Goal: Information Seeking & Learning: Learn about a topic

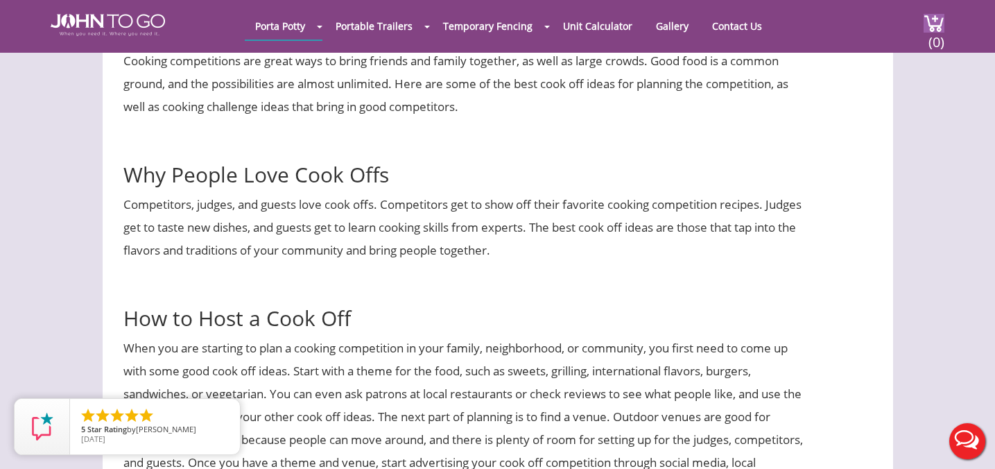
scroll to position [503, 0]
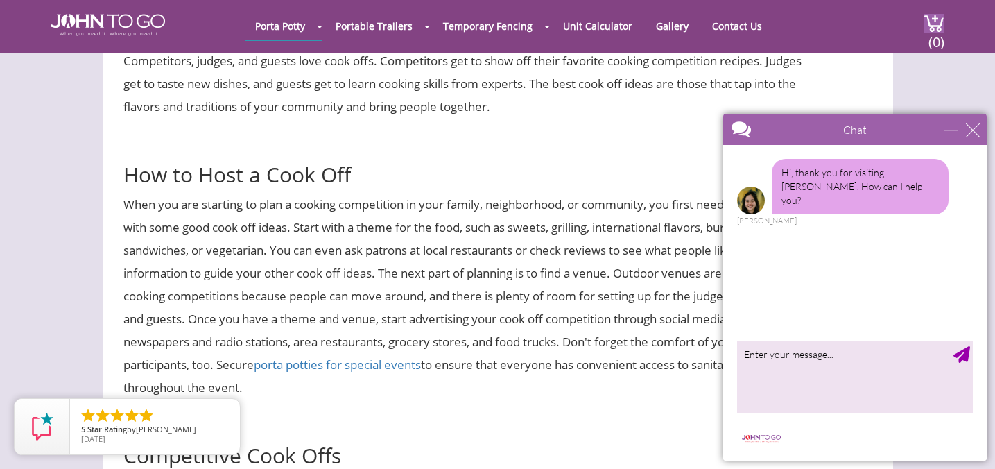
scroll to position [620, 0]
click at [970, 134] on div "close" at bounding box center [973, 130] width 14 height 14
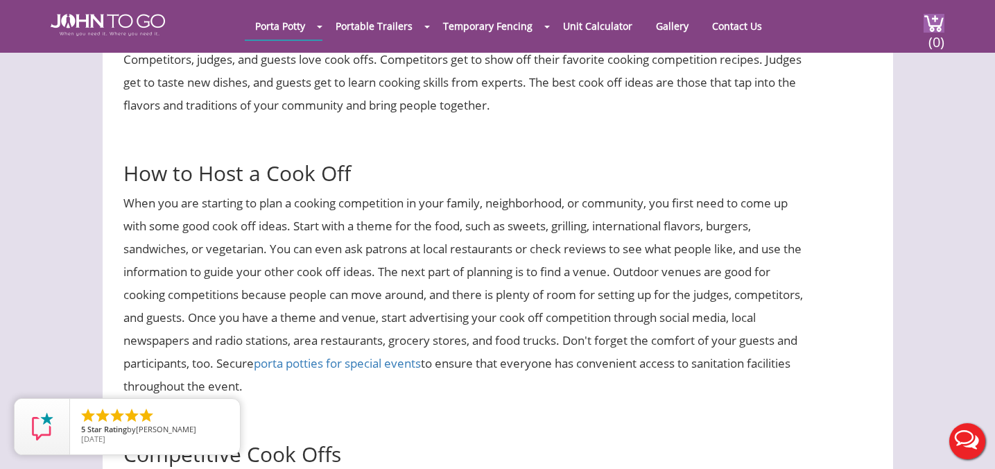
scroll to position [0, 0]
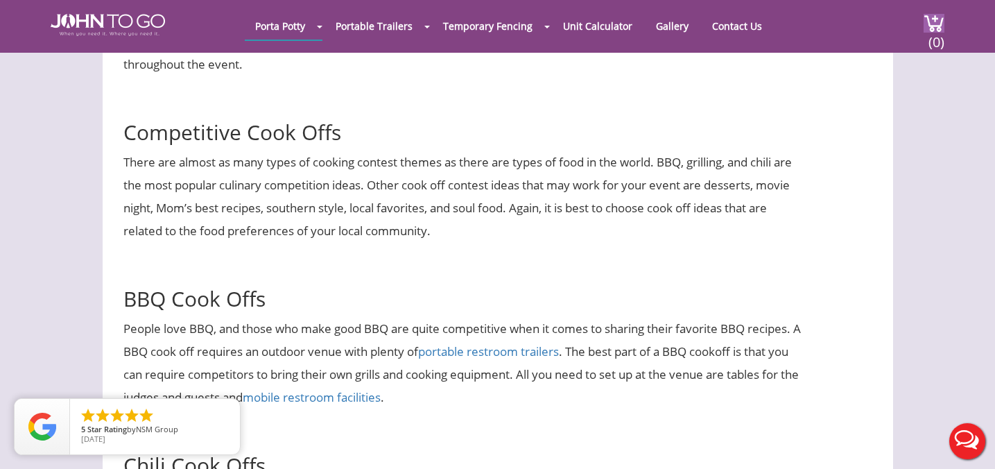
scroll to position [941, 0]
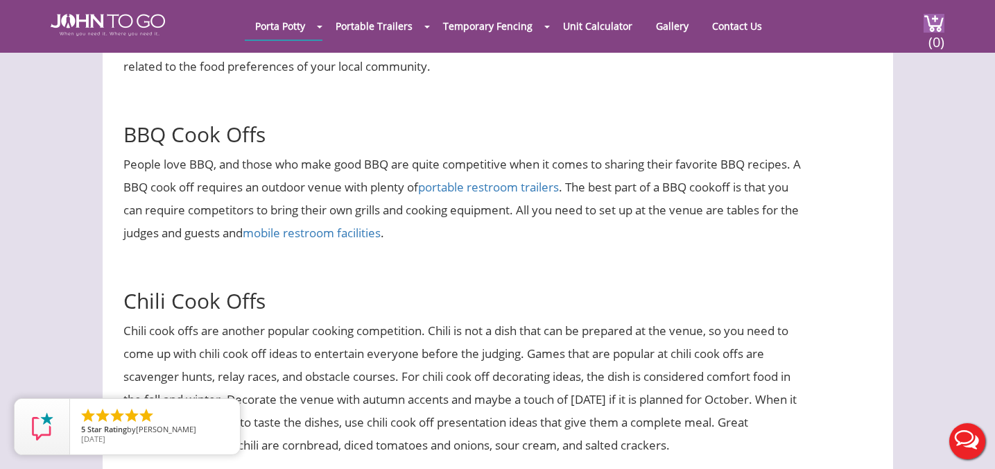
scroll to position [1107, 0]
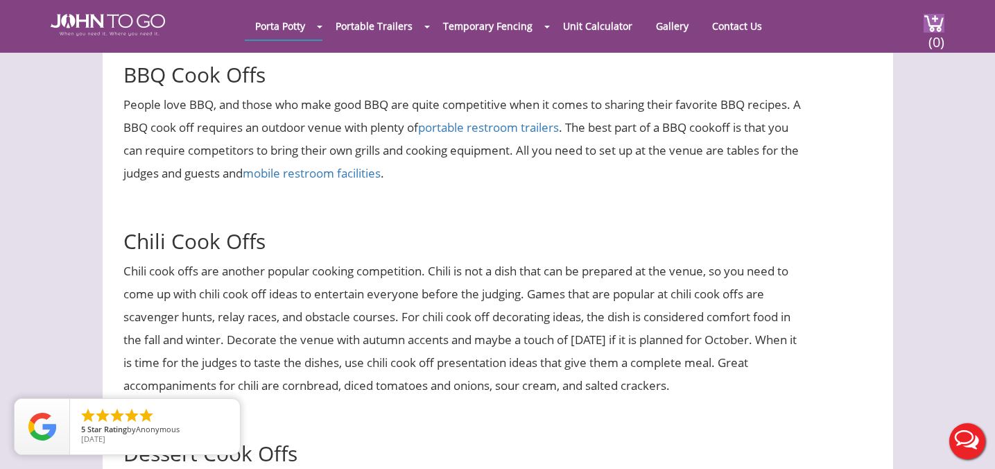
scroll to position [1248, 0]
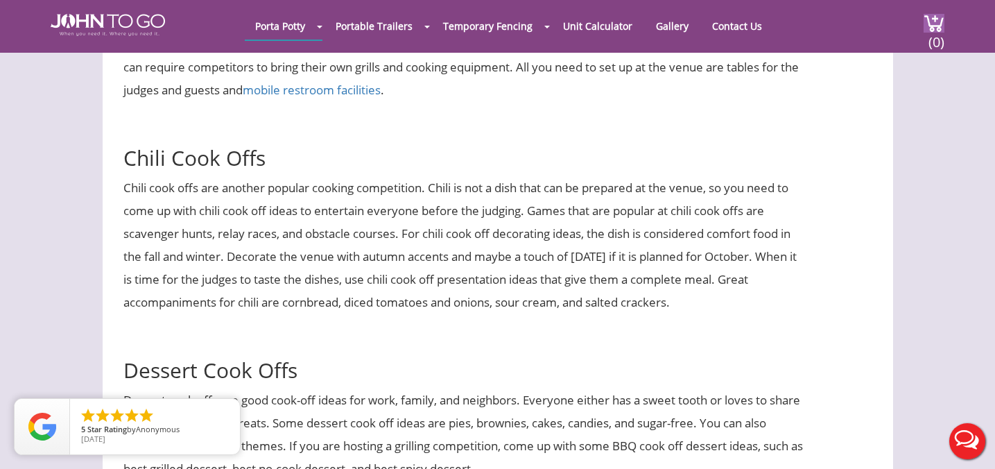
drag, startPoint x: 543, startPoint y: 278, endPoint x: -2, endPoint y: 195, distance: 551.8
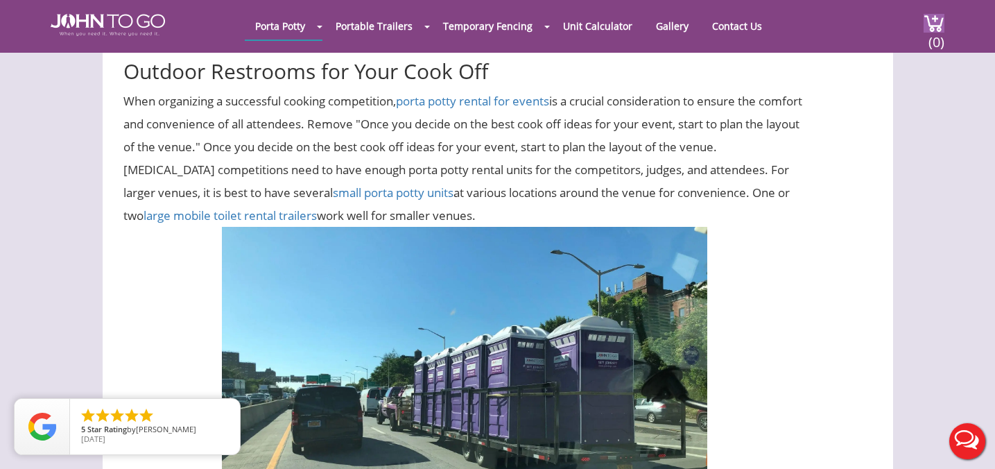
scroll to position [2273, 0]
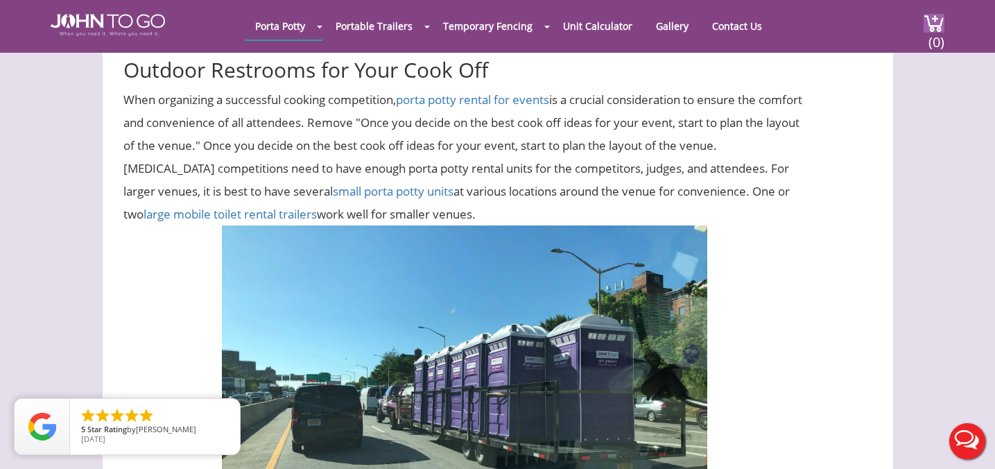
click at [782, 283] on p at bounding box center [464, 407] width 683 height 364
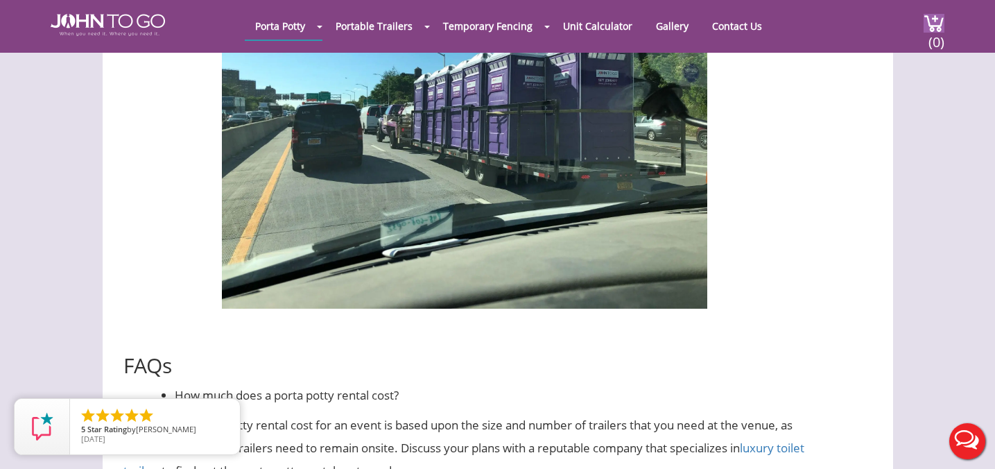
scroll to position [2764, 0]
